Goal: Browse casually

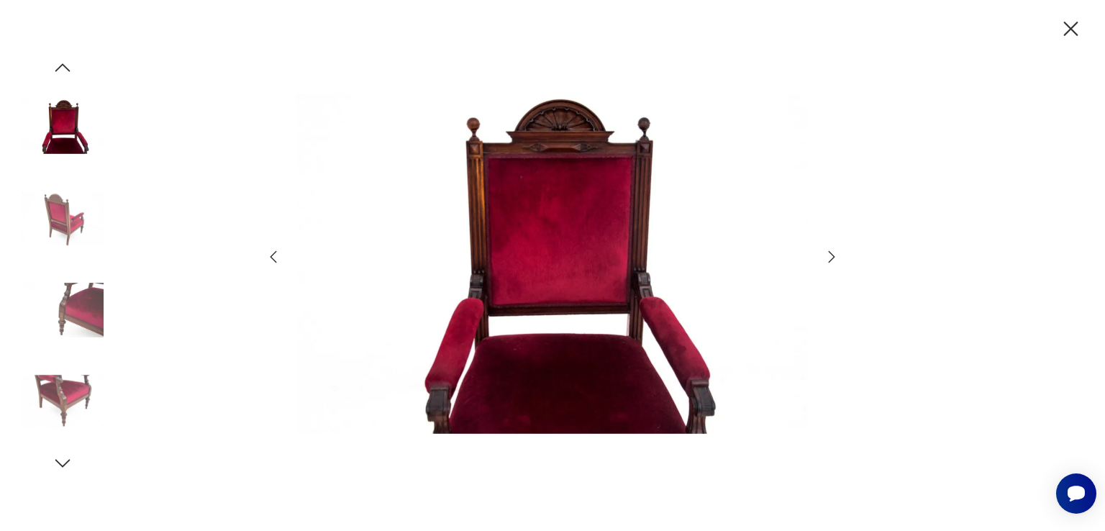
click at [830, 257] on icon "button" at bounding box center [831, 256] width 17 height 17
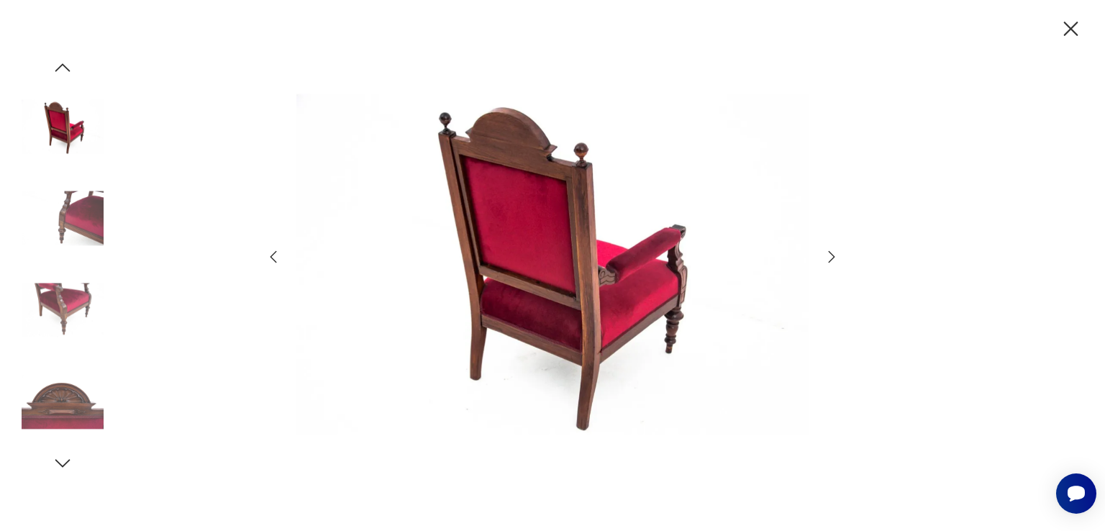
click at [830, 257] on icon "button" at bounding box center [831, 256] width 17 height 17
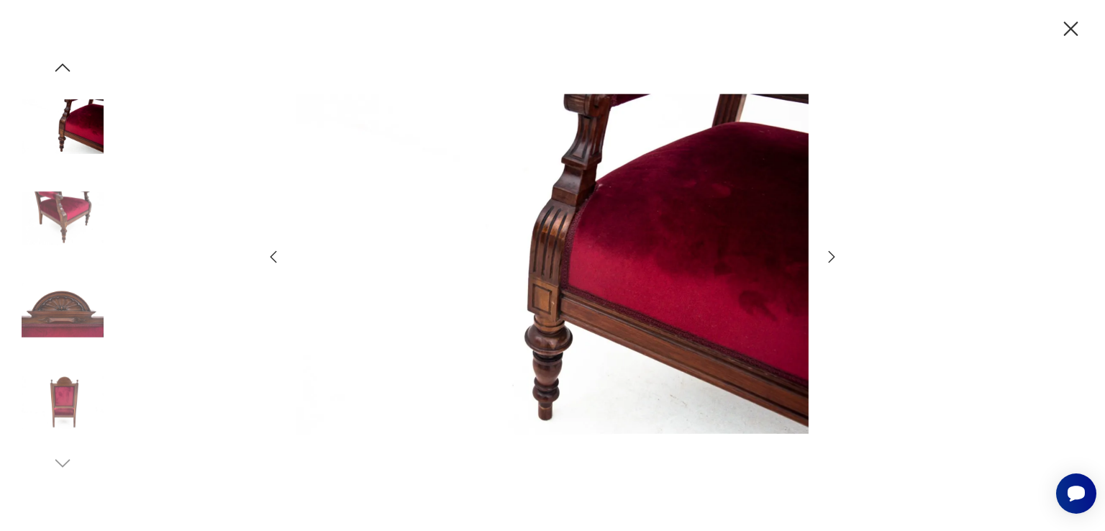
click at [830, 257] on icon "button" at bounding box center [831, 256] width 17 height 17
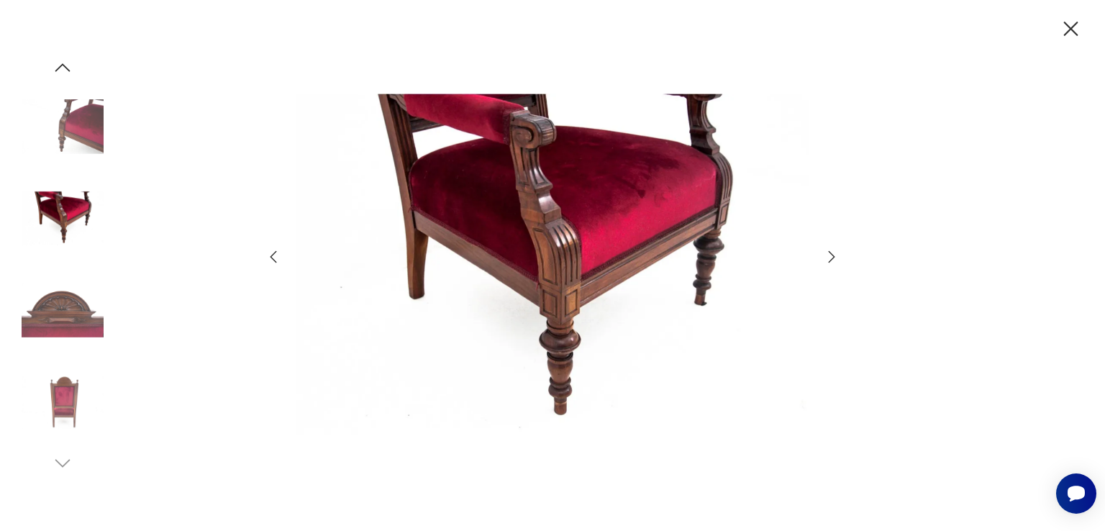
click at [830, 257] on icon "button" at bounding box center [831, 256] width 17 height 17
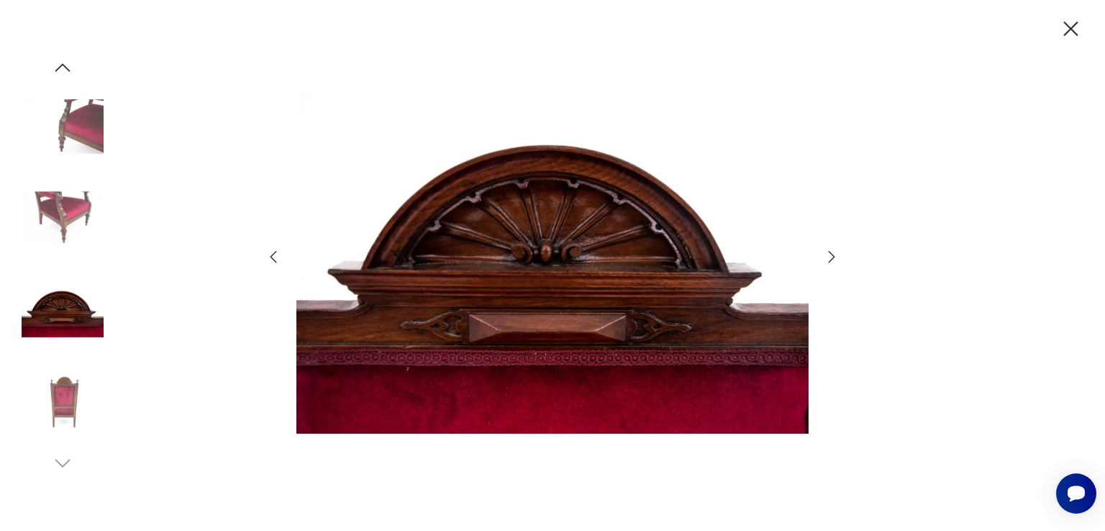
click at [830, 256] on icon "button" at bounding box center [831, 256] width 17 height 17
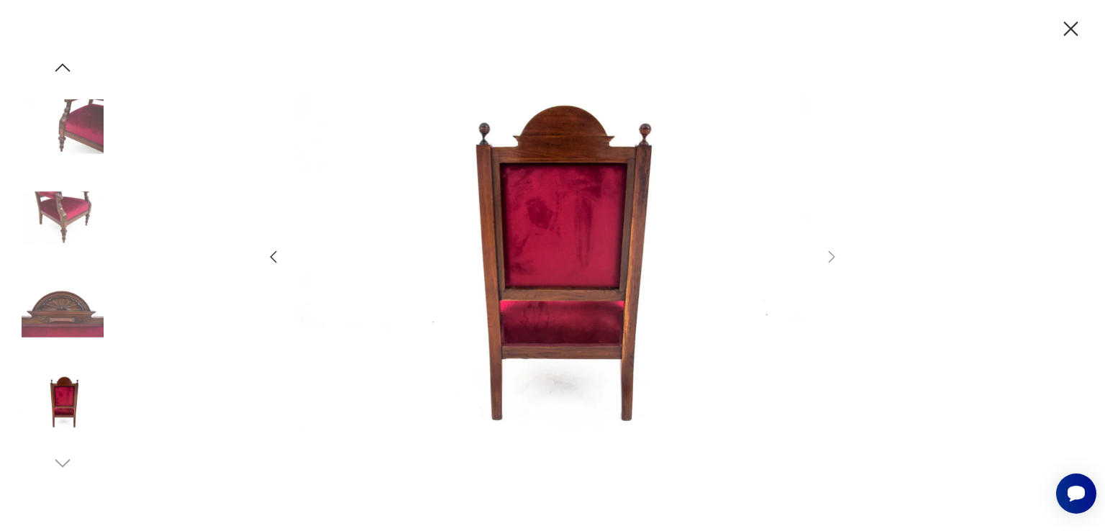
click at [271, 251] on icon "button" at bounding box center [273, 256] width 17 height 17
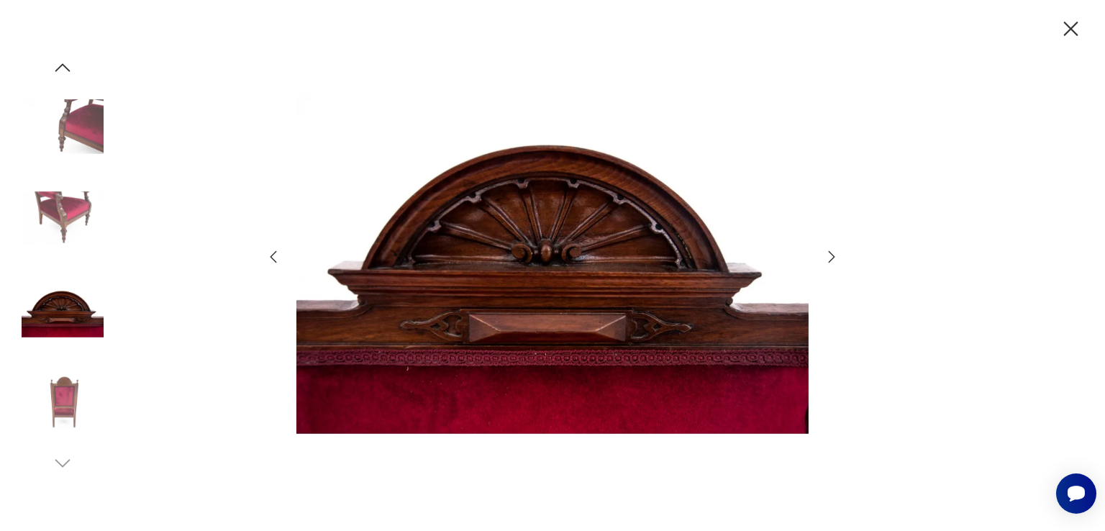
click at [271, 251] on icon "button" at bounding box center [273, 256] width 17 height 17
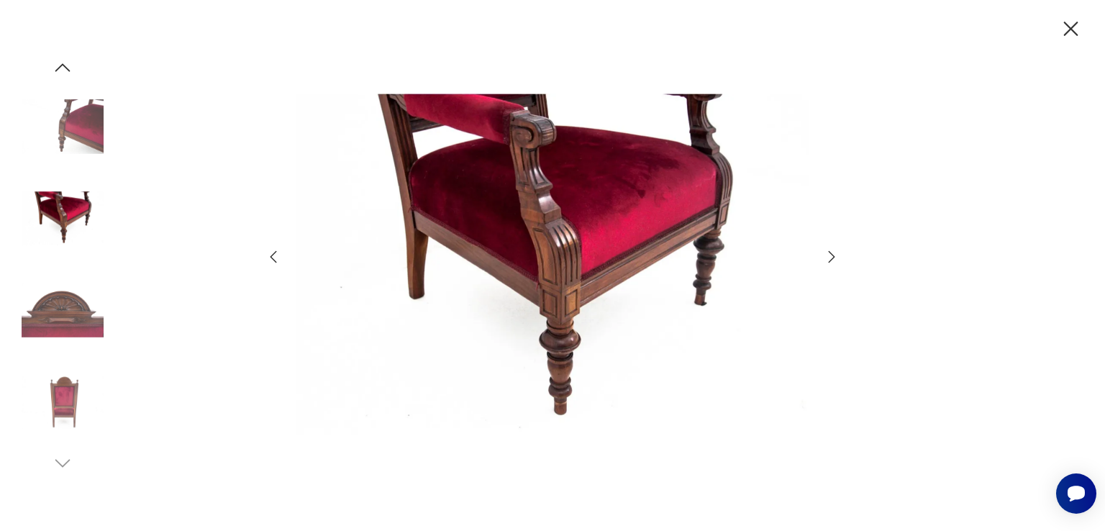
click at [271, 251] on icon "button" at bounding box center [273, 256] width 17 height 17
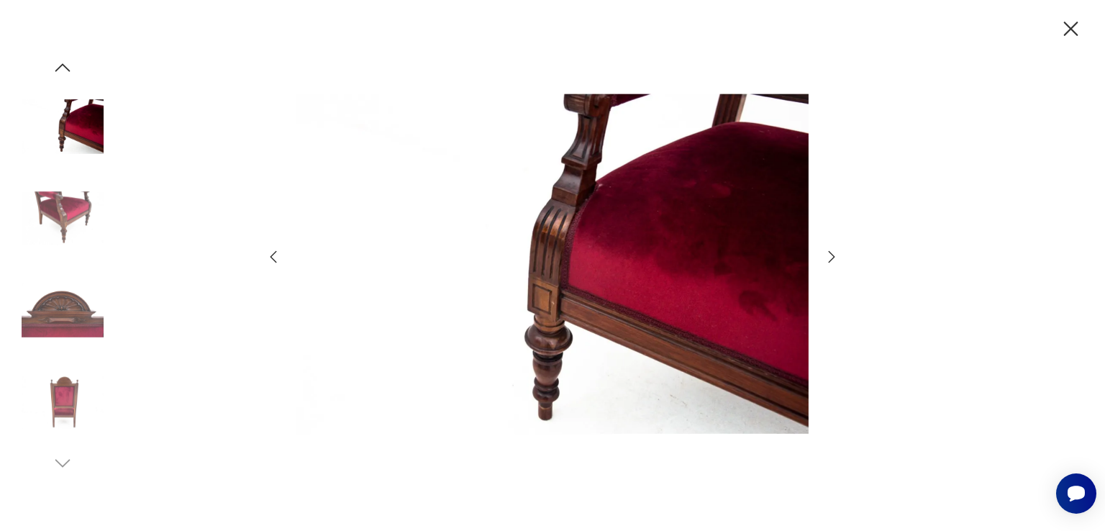
click at [271, 251] on icon "button" at bounding box center [273, 256] width 17 height 17
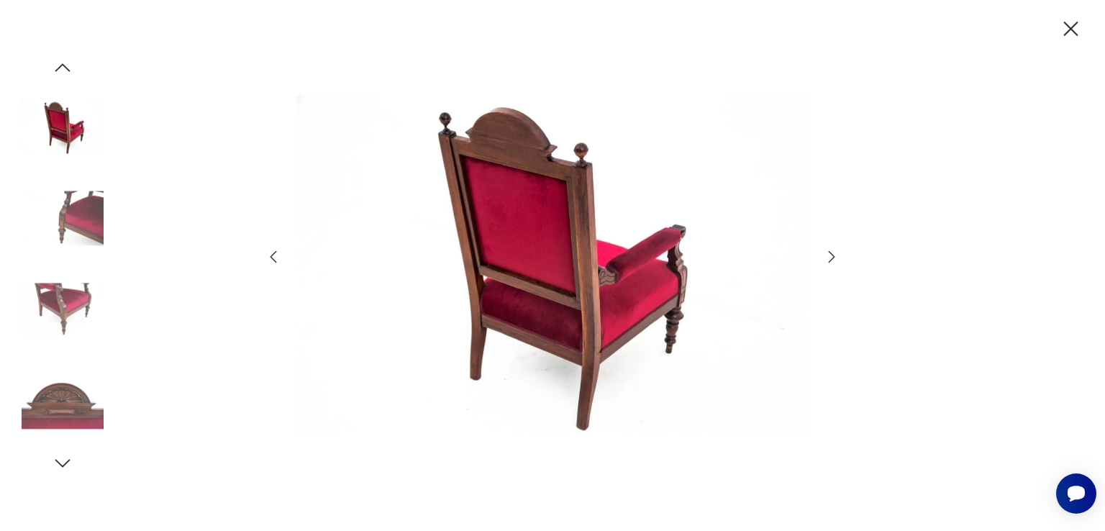
click at [271, 251] on icon "button" at bounding box center [273, 256] width 17 height 17
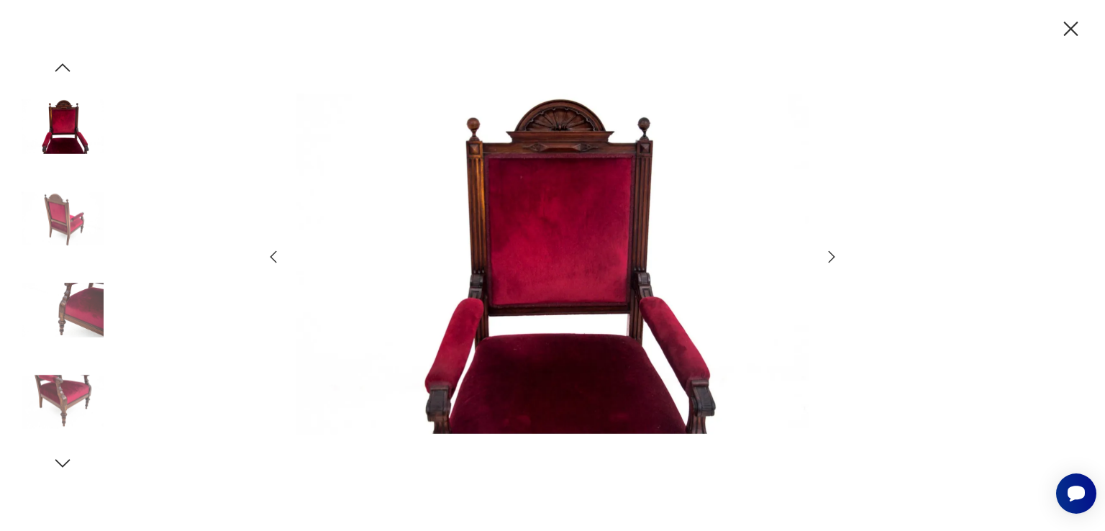
click at [271, 251] on icon "button" at bounding box center [273, 256] width 17 height 17
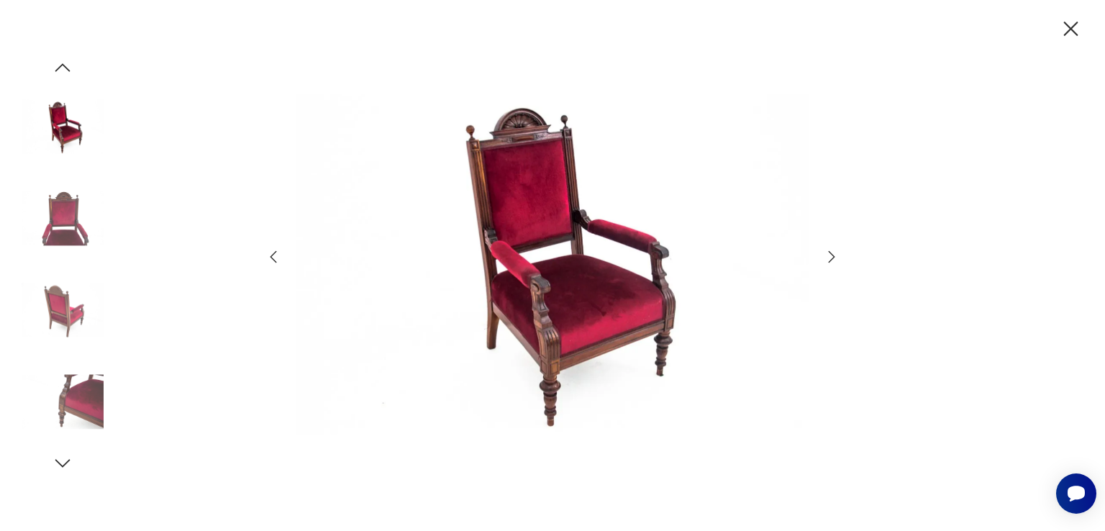
click at [271, 251] on icon "button" at bounding box center [273, 256] width 17 height 17
